Goal: Transaction & Acquisition: Obtain resource

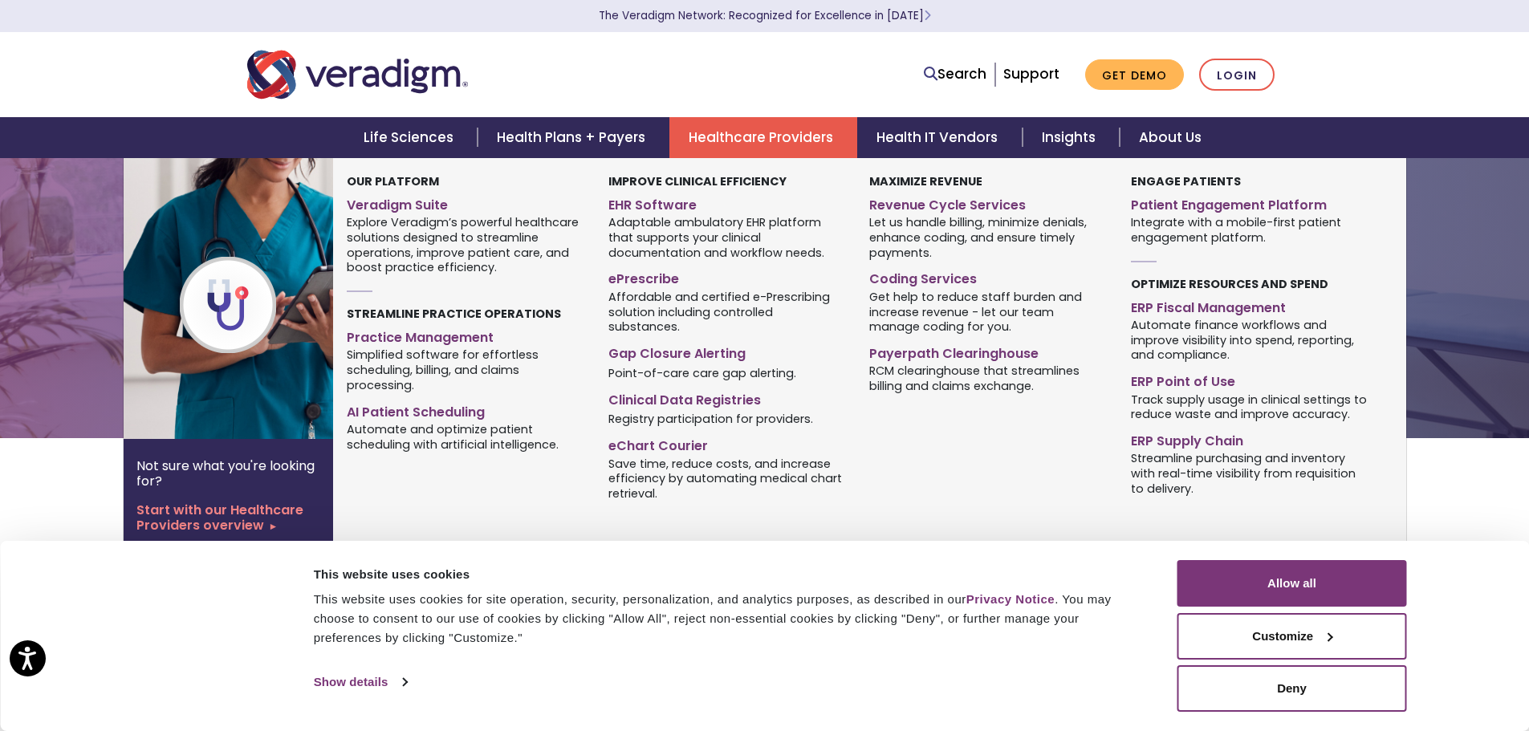
click at [780, 134] on link "Healthcare Providers" at bounding box center [764, 137] width 188 height 41
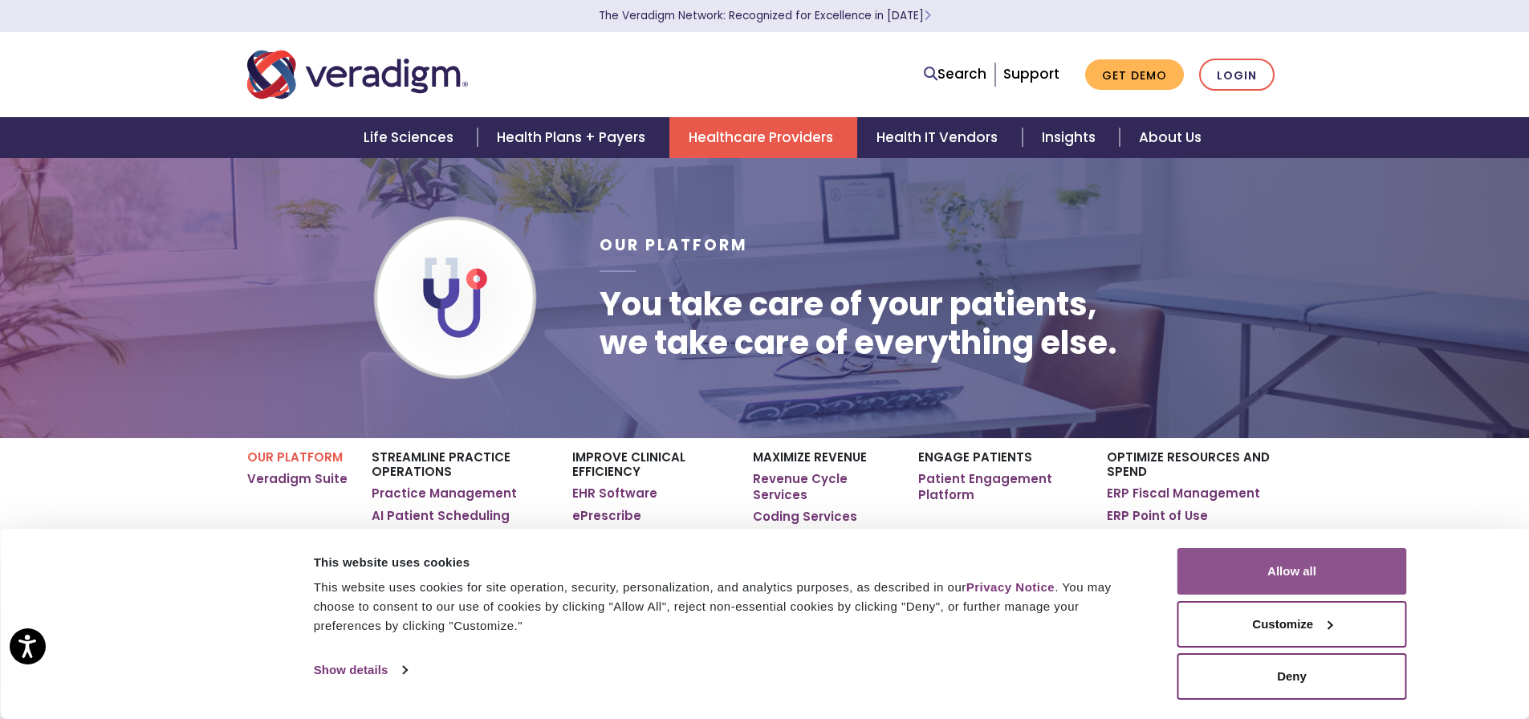
click at [1268, 577] on button "Allow all" at bounding box center [1293, 571] width 230 height 47
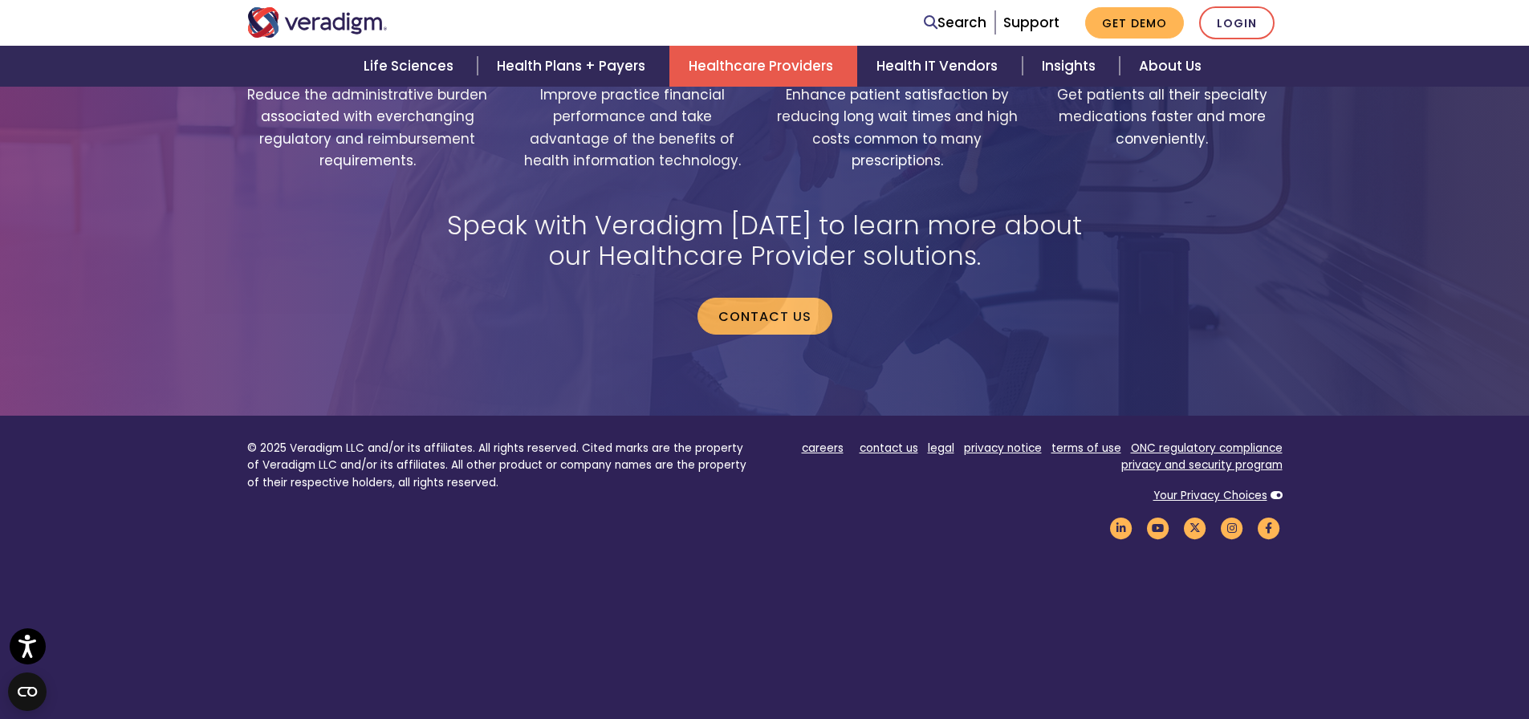
scroll to position [3372, 0]
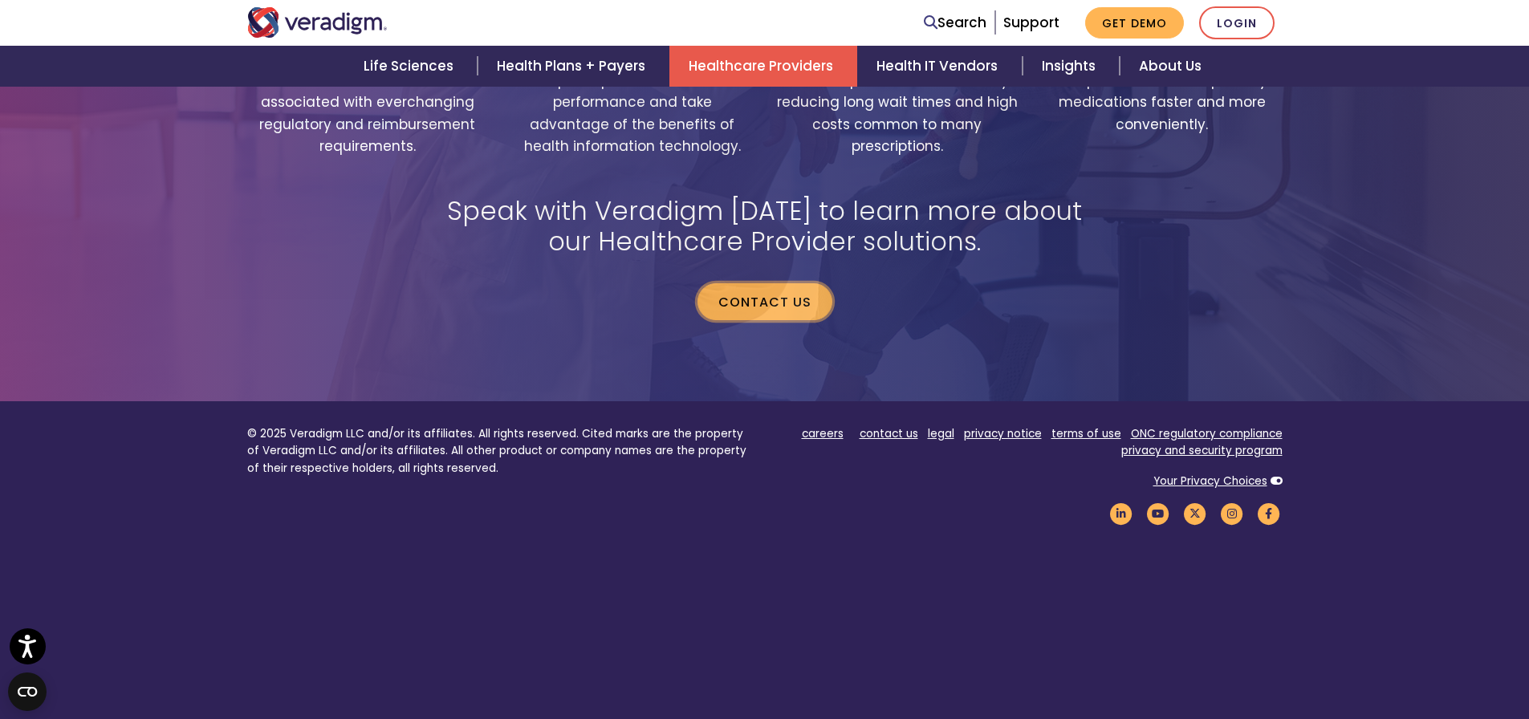
click at [735, 286] on link "Contact us" at bounding box center [765, 301] width 135 height 37
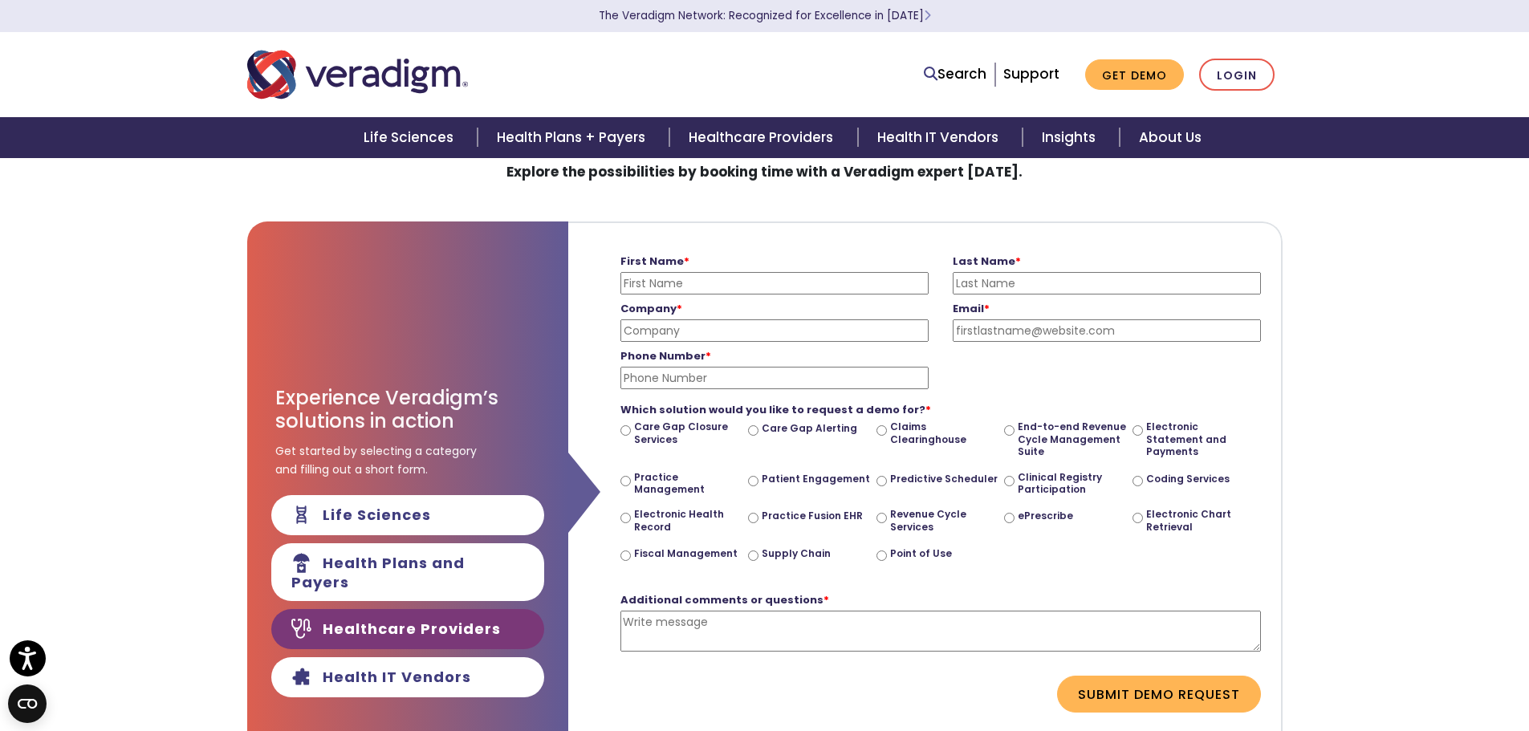
scroll to position [161, 0]
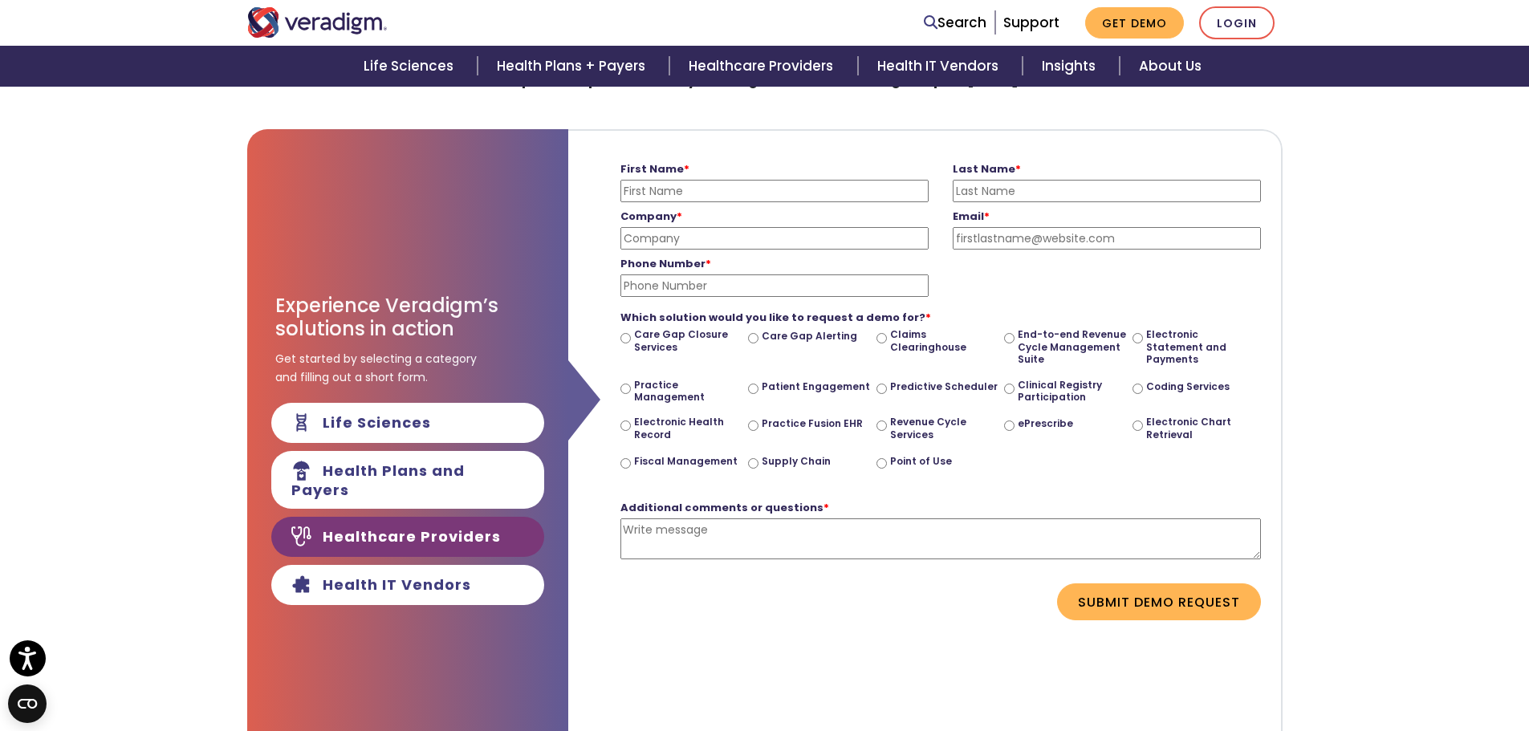
click at [398, 535] on link "Healthcare Providers" at bounding box center [407, 537] width 273 height 40
click at [1008, 427] on input "ePrescribe" at bounding box center [1009, 426] width 10 height 10
radio input "true"
click at [1008, 427] on input "ePrescribe" at bounding box center [1009, 426] width 10 height 10
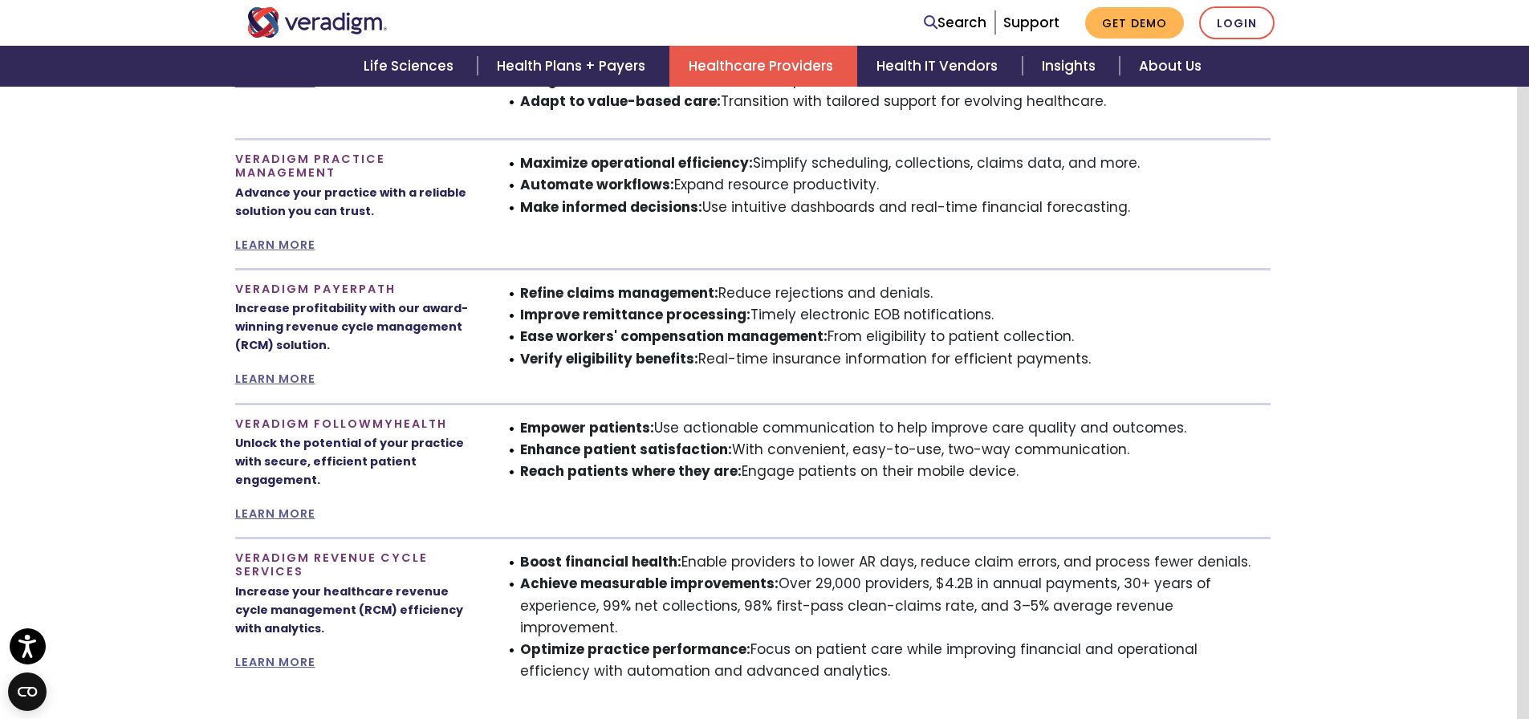
scroll to position [971, 12]
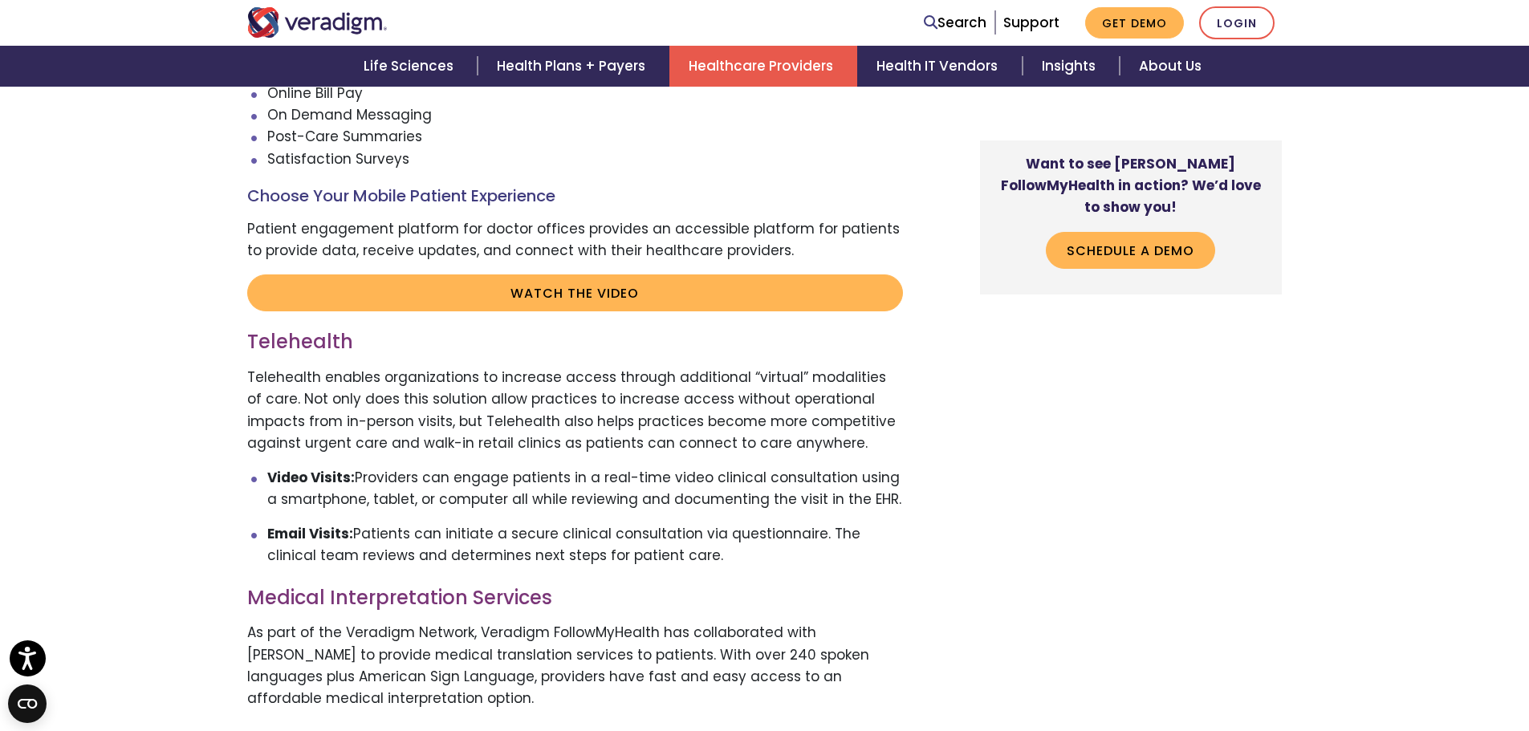
scroll to position [3131, 0]
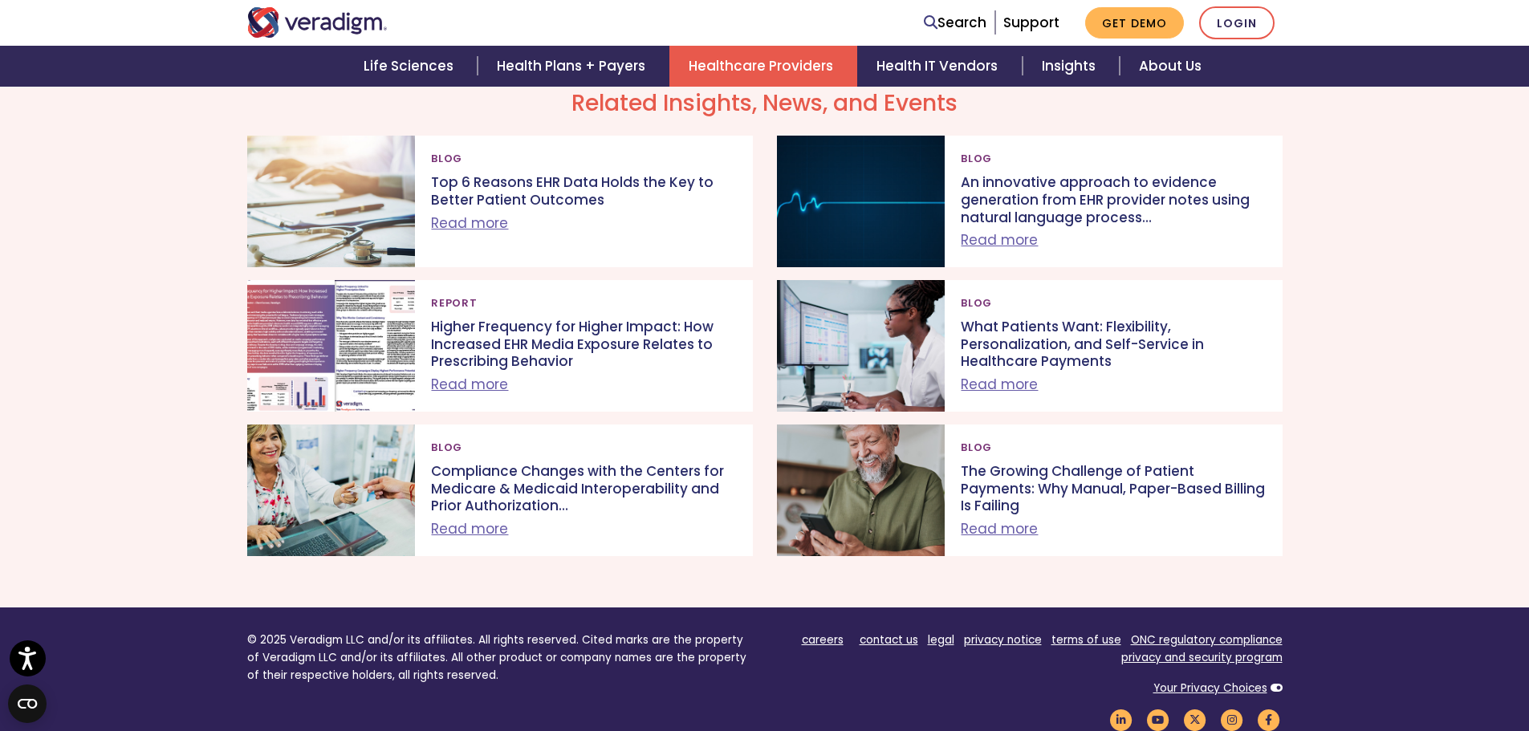
scroll to position [5379, 0]
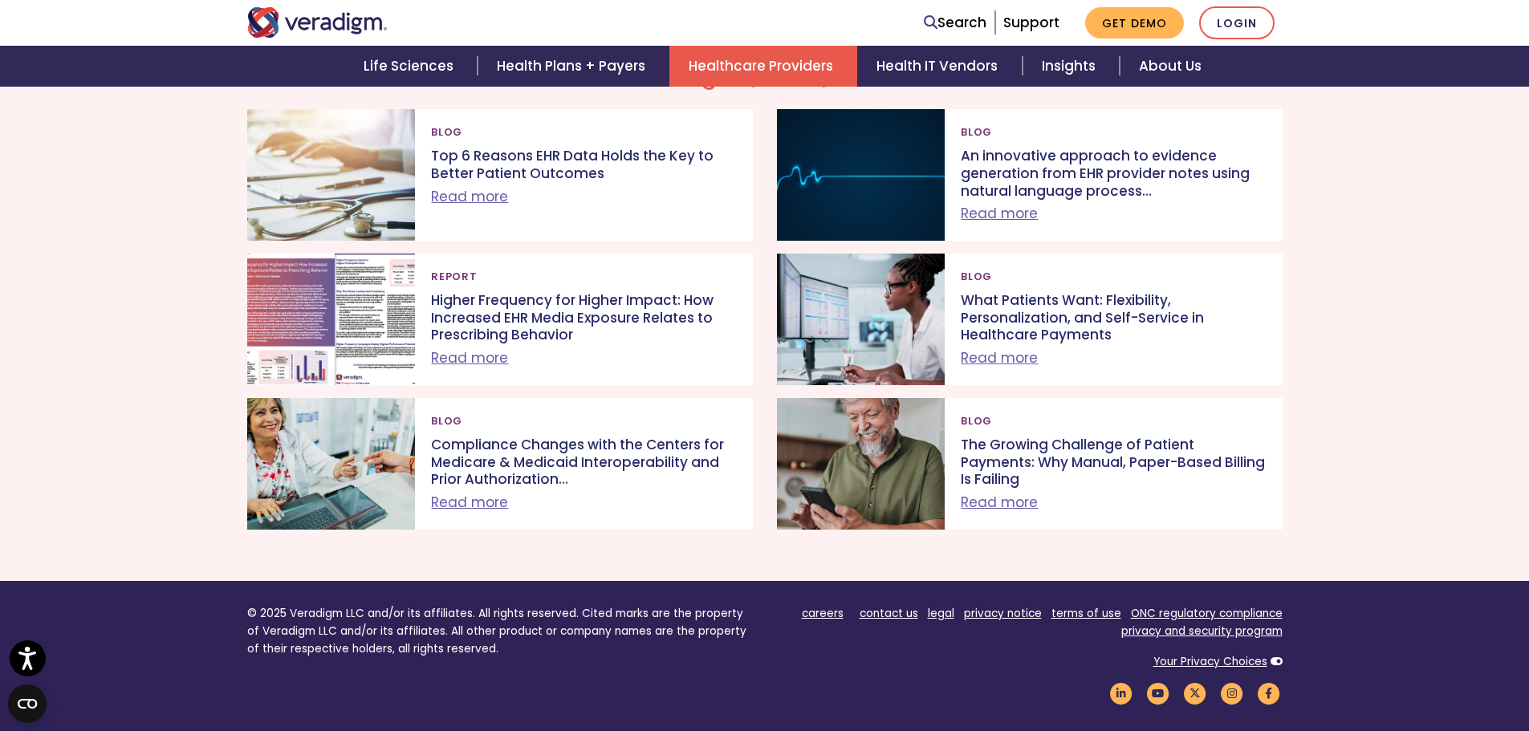
click at [1183, 548] on div "Related Insights, News, and Events Blog Read more Blog Report" at bounding box center [764, 303] width 1529 height 556
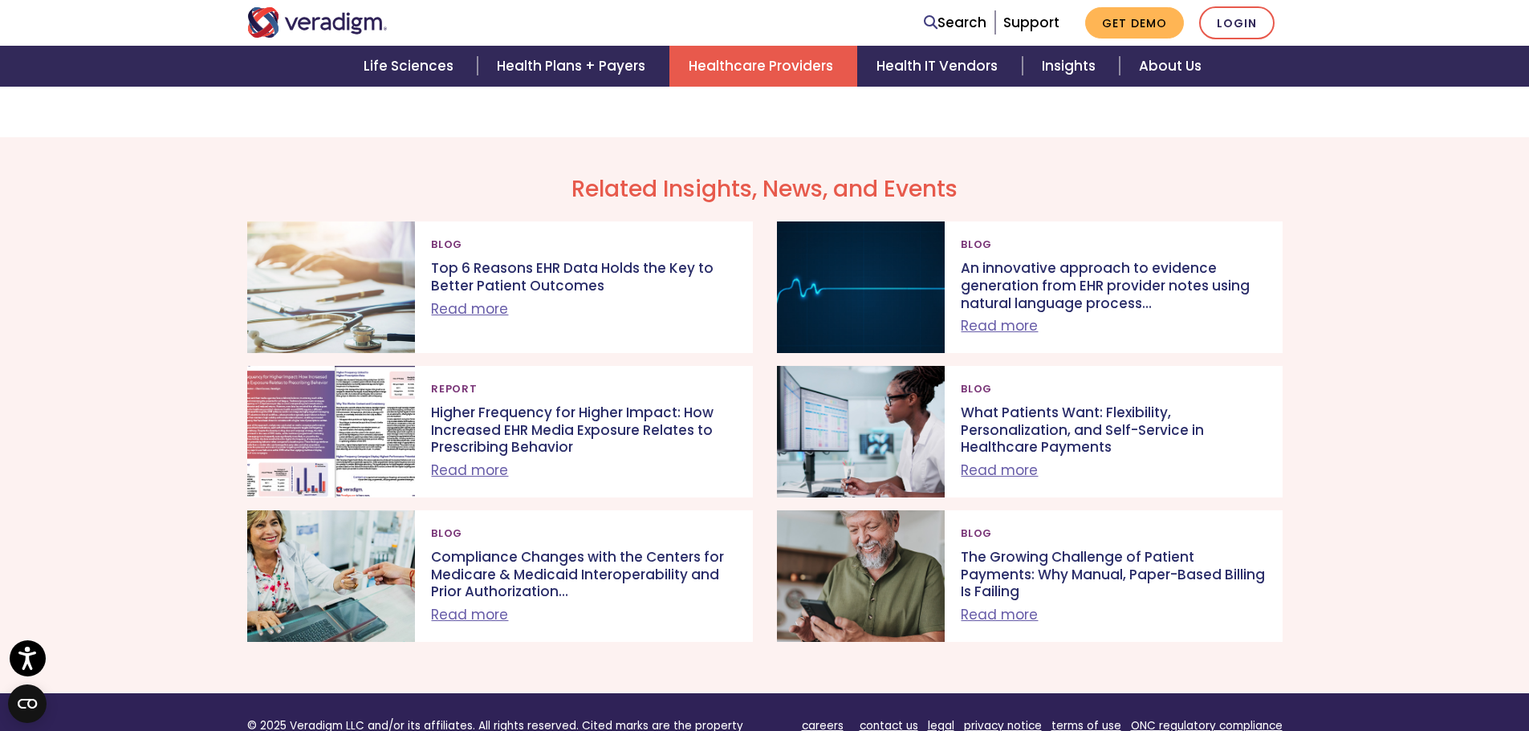
scroll to position [5138, 0]
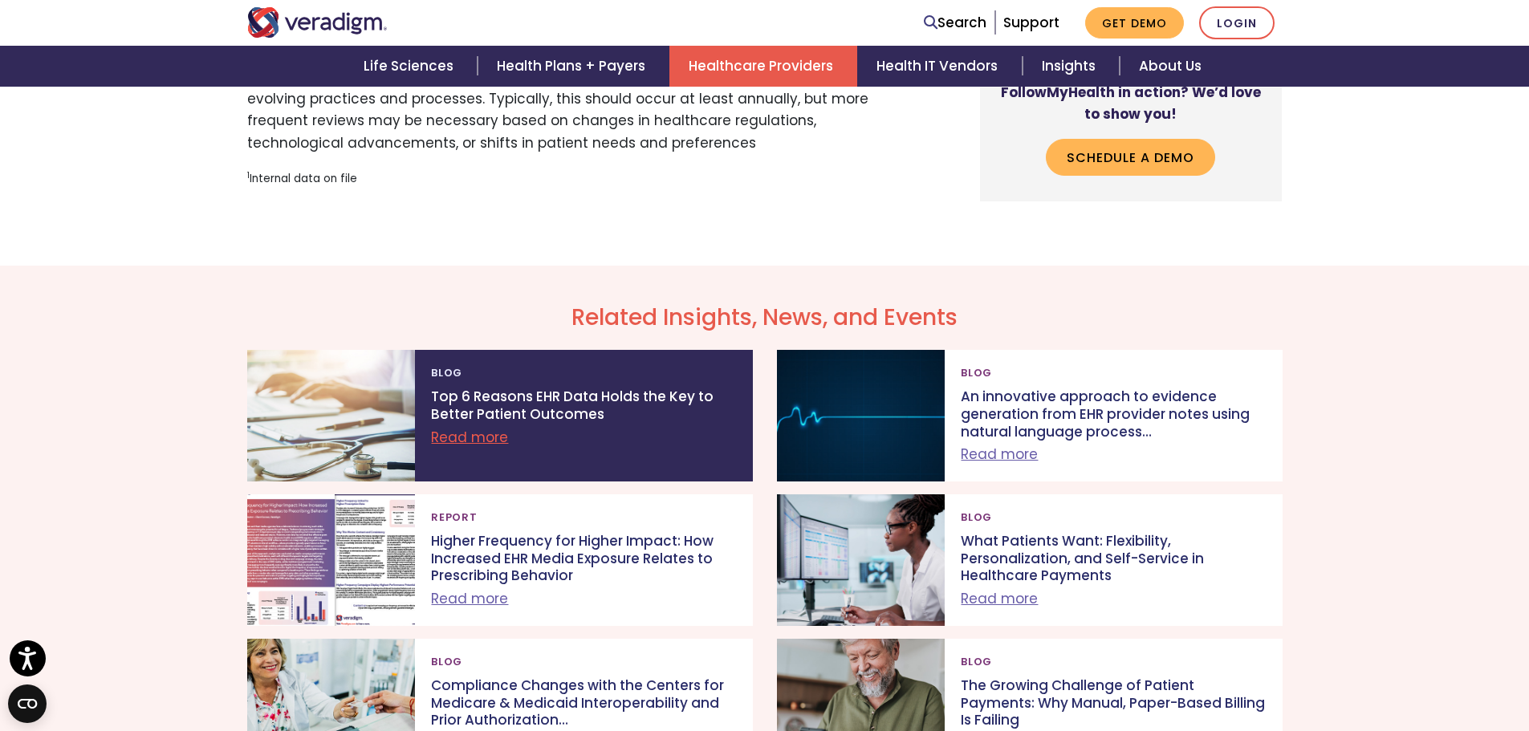
click at [512, 410] on p "Top 6 Reasons EHR Data Holds the Key to Better Patient Outcomes" at bounding box center [583, 406] width 305 height 35
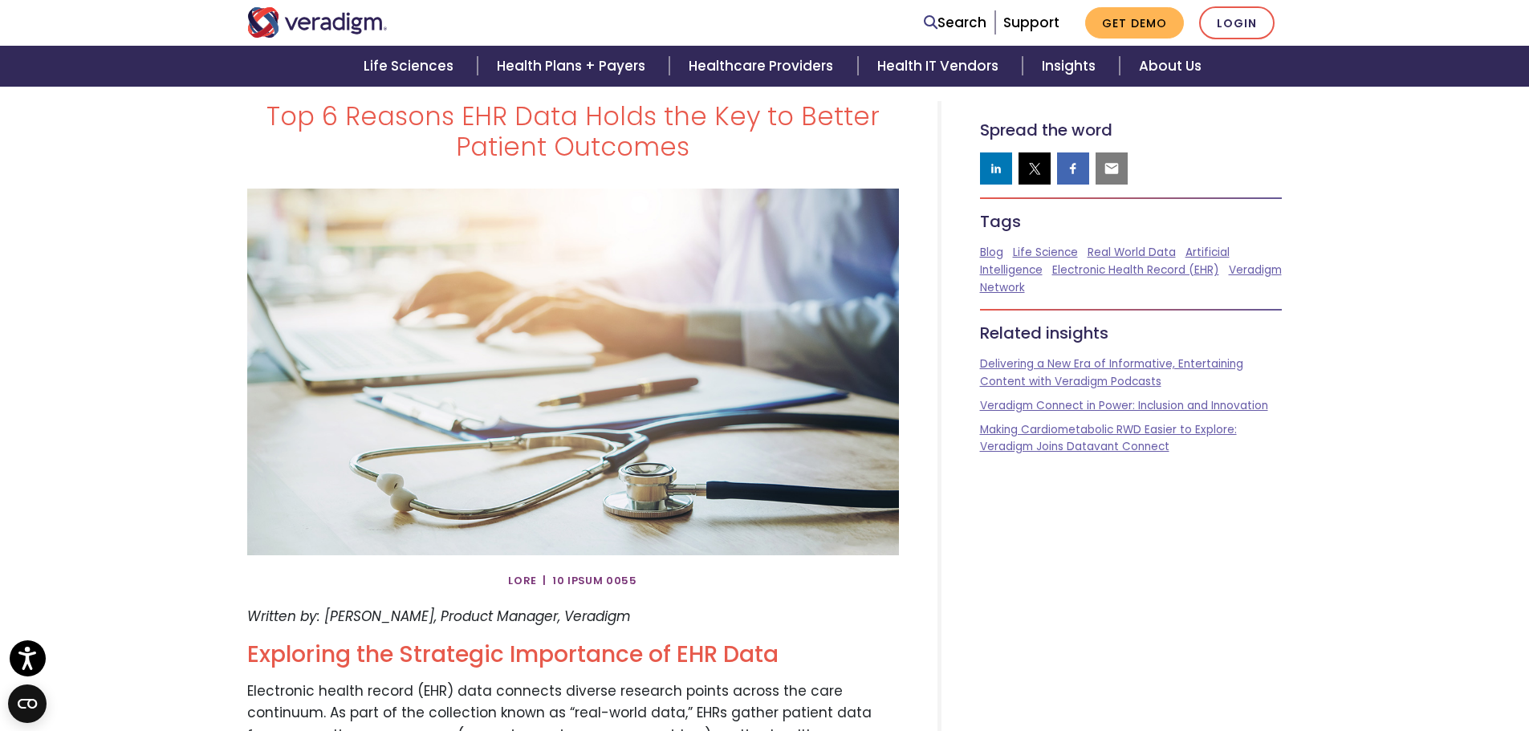
scroll to position [241, 0]
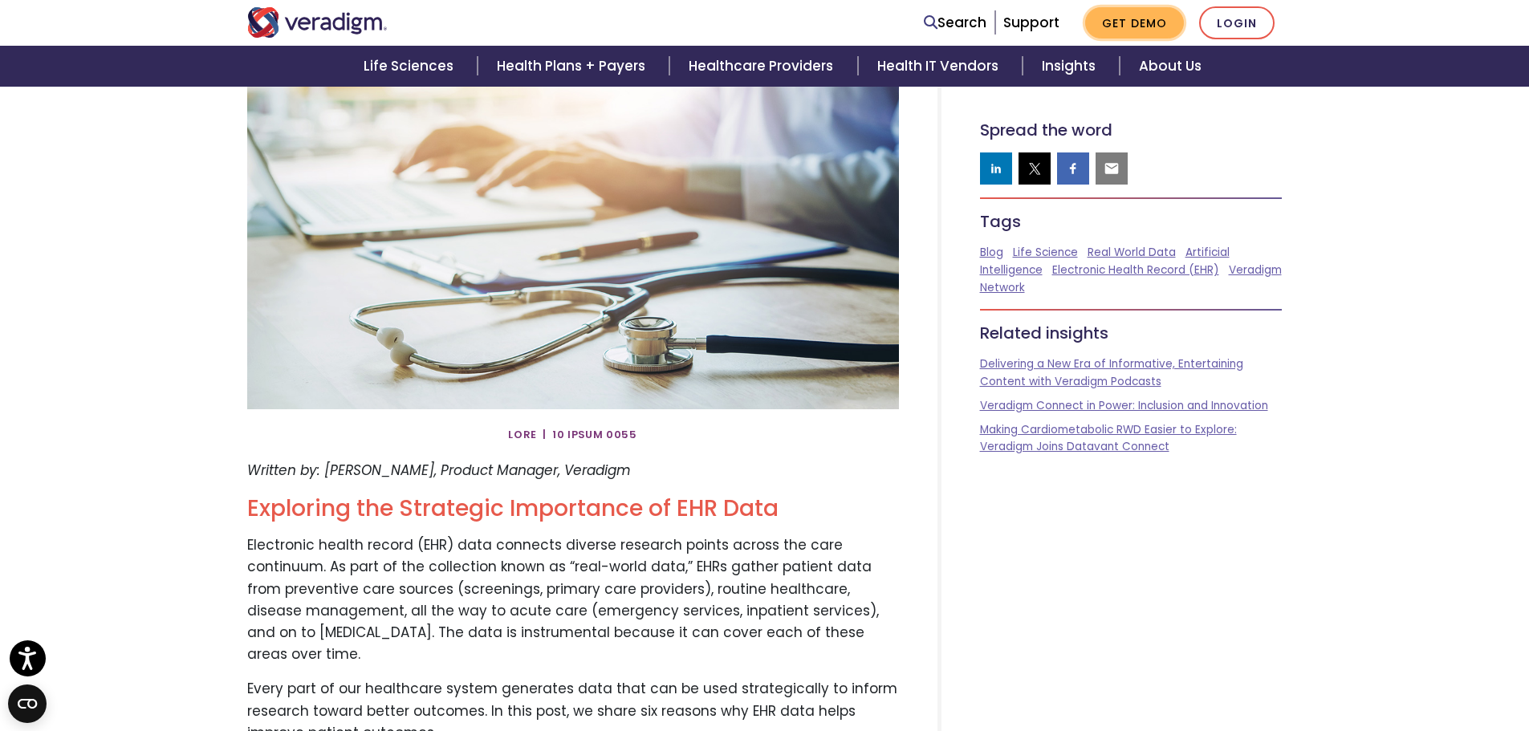
click at [1112, 24] on link "Get Demo" at bounding box center [1134, 22] width 99 height 31
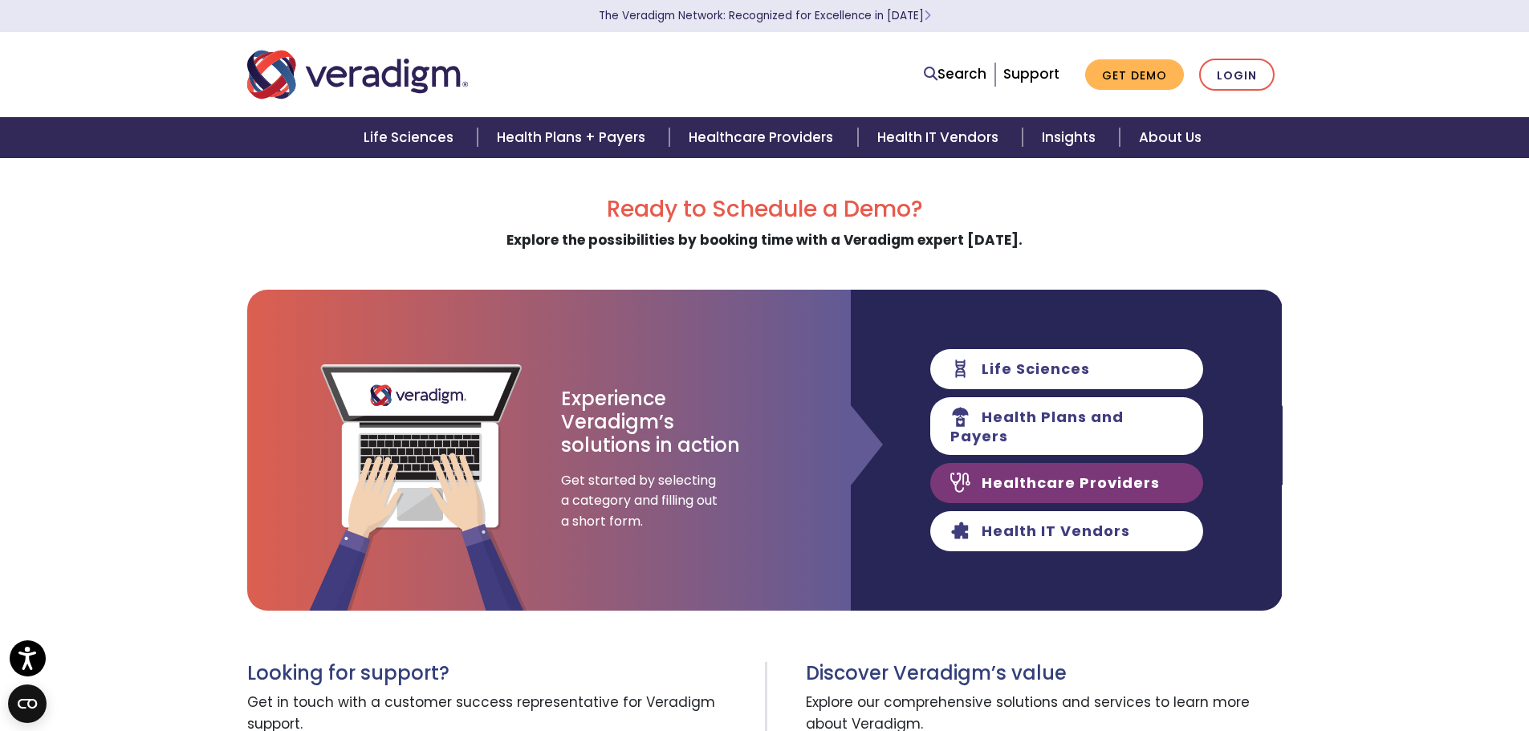
click at [1018, 482] on link "Healthcare Providers" at bounding box center [1066, 483] width 273 height 40
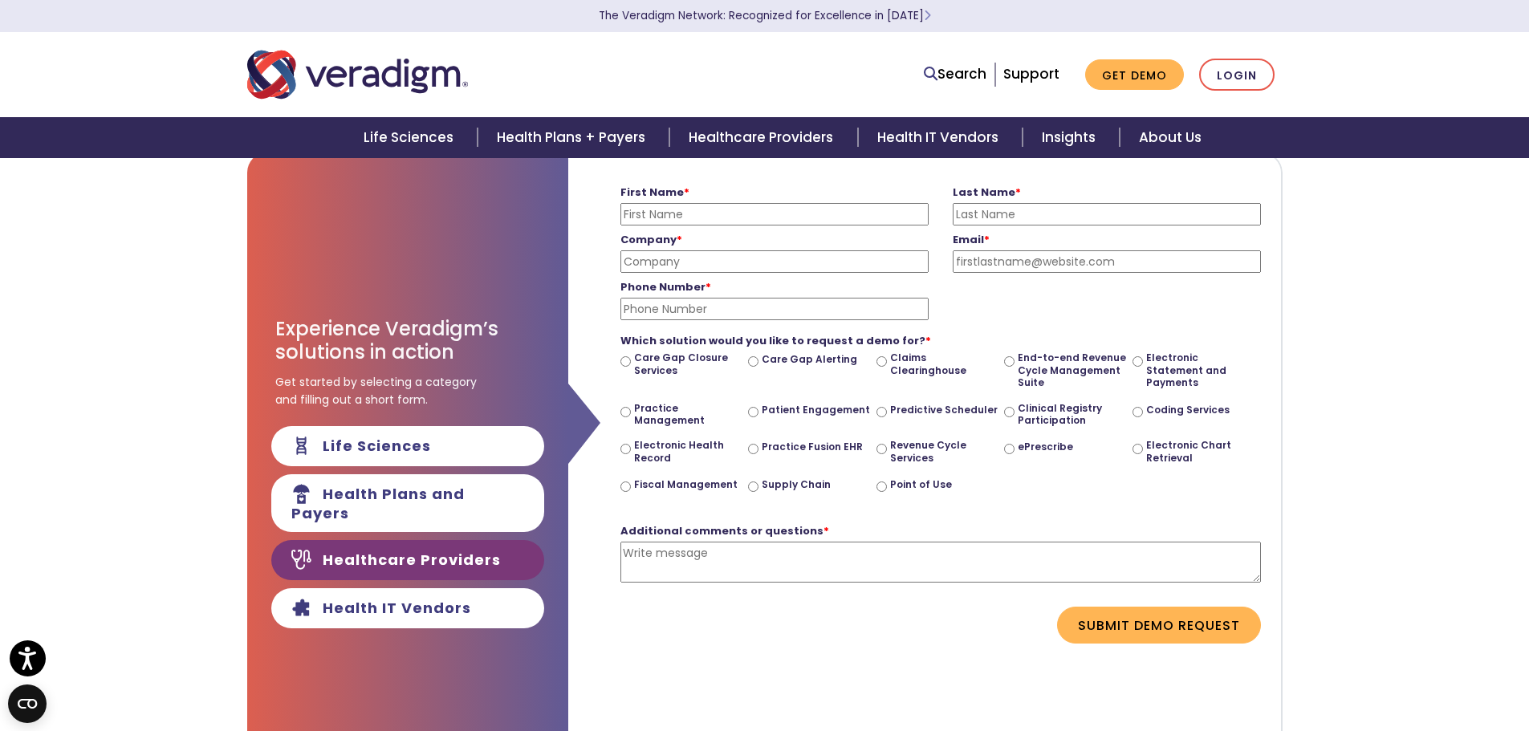
scroll to position [161, 0]
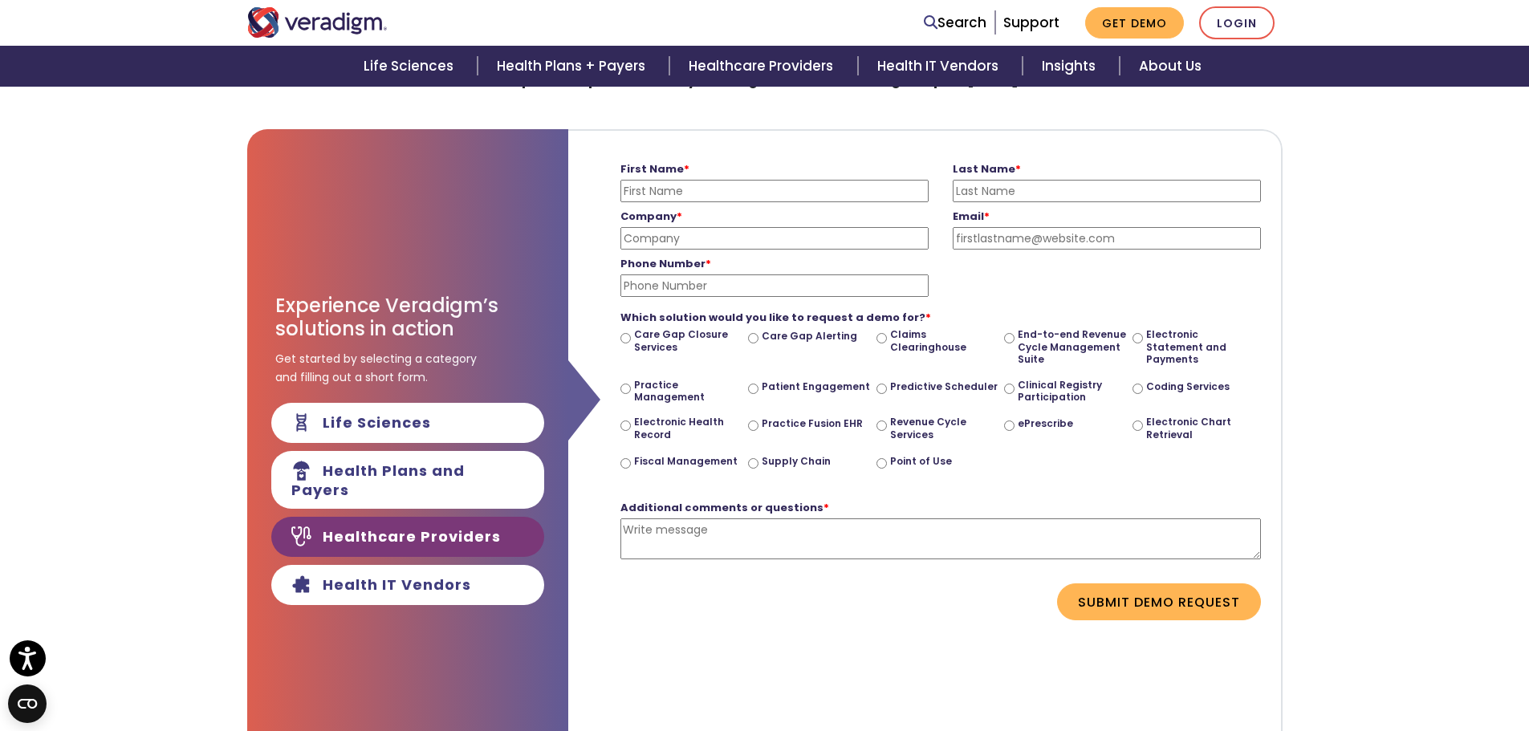
click at [755, 425] on input "Practice Fusion EHR" at bounding box center [753, 426] width 10 height 10
radio input "true"
